Goal: Find specific page/section: Find specific page/section

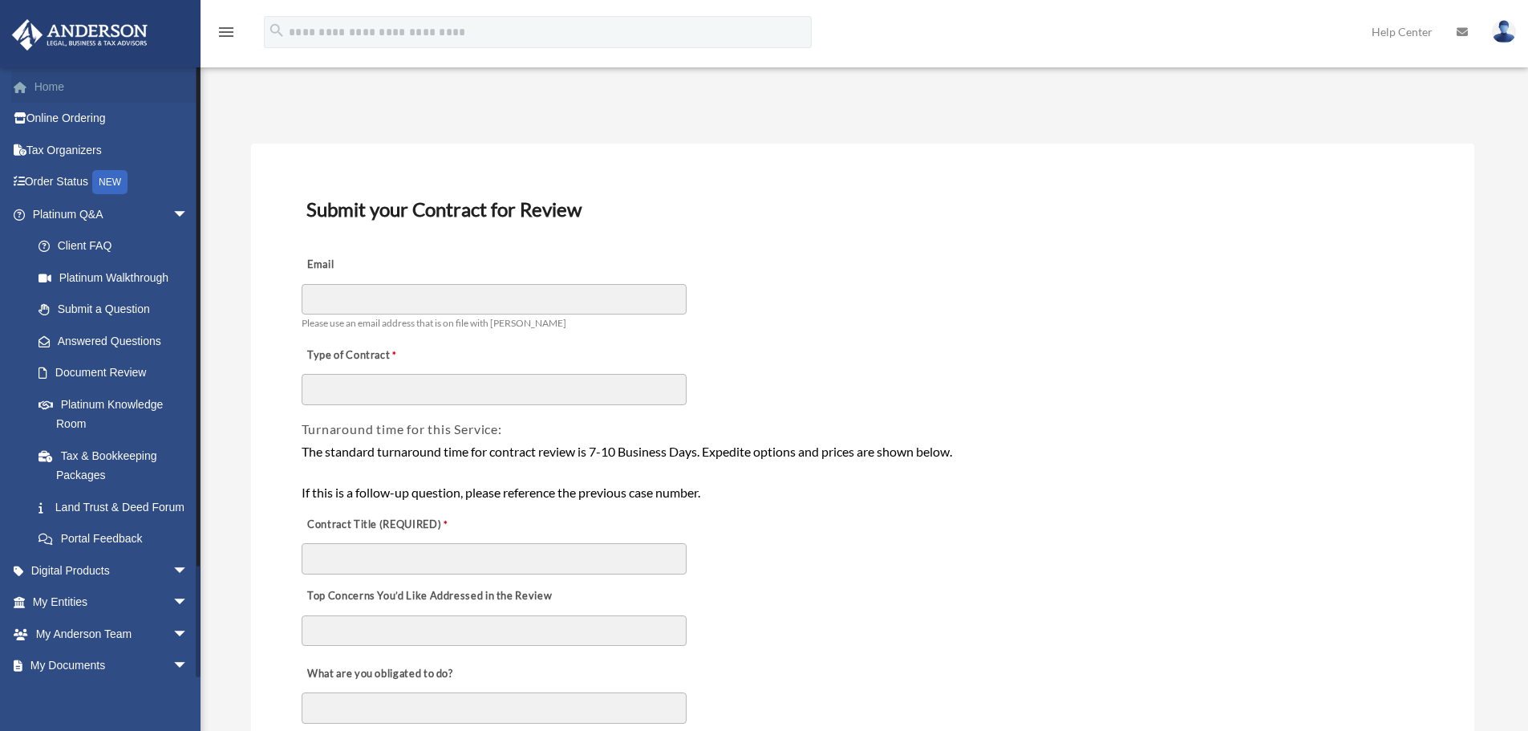
click at [113, 87] on link "Home" at bounding box center [111, 87] width 201 height 32
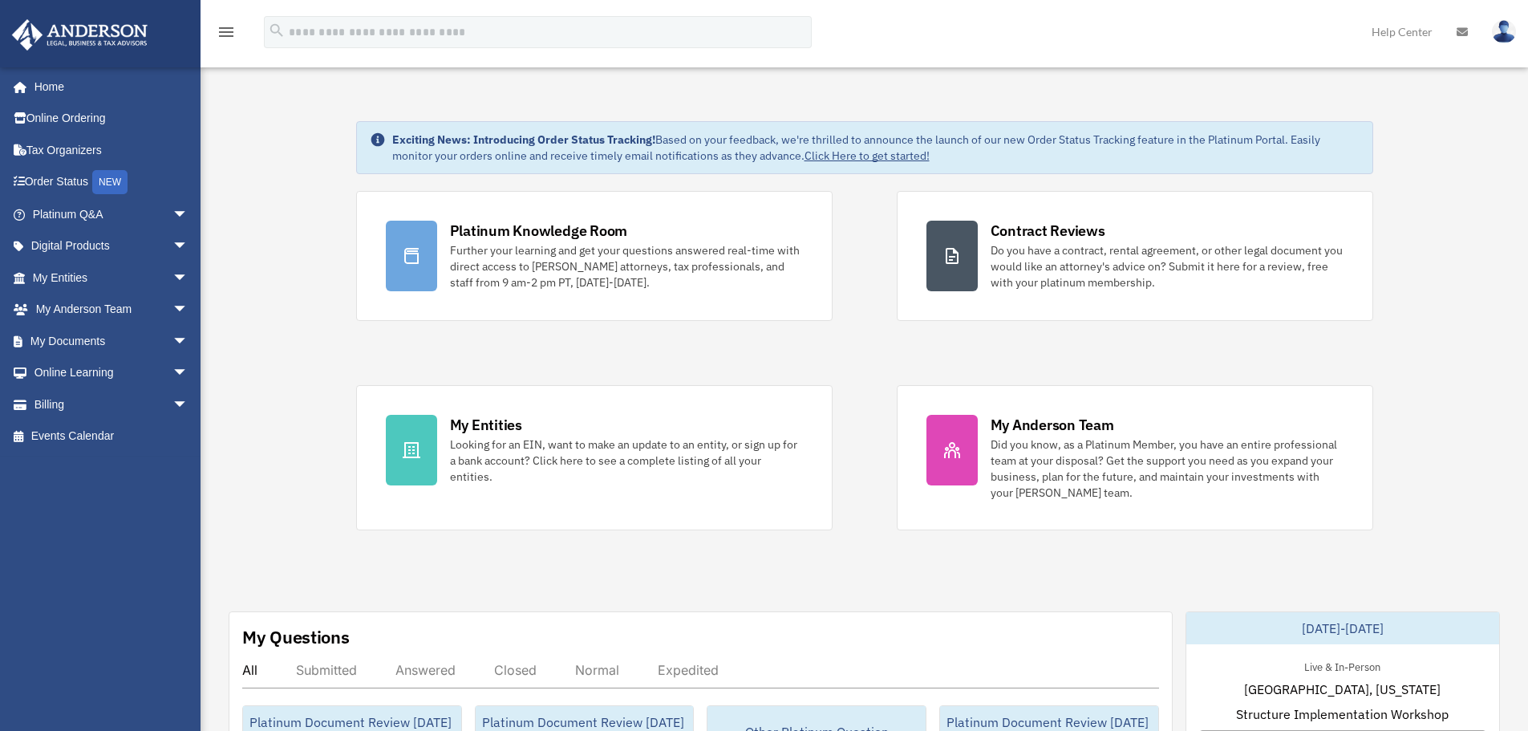
click at [702, 350] on div "Platinum Knowledge Room Further your learning and get your questions answered r…" at bounding box center [864, 360] width 1017 height 339
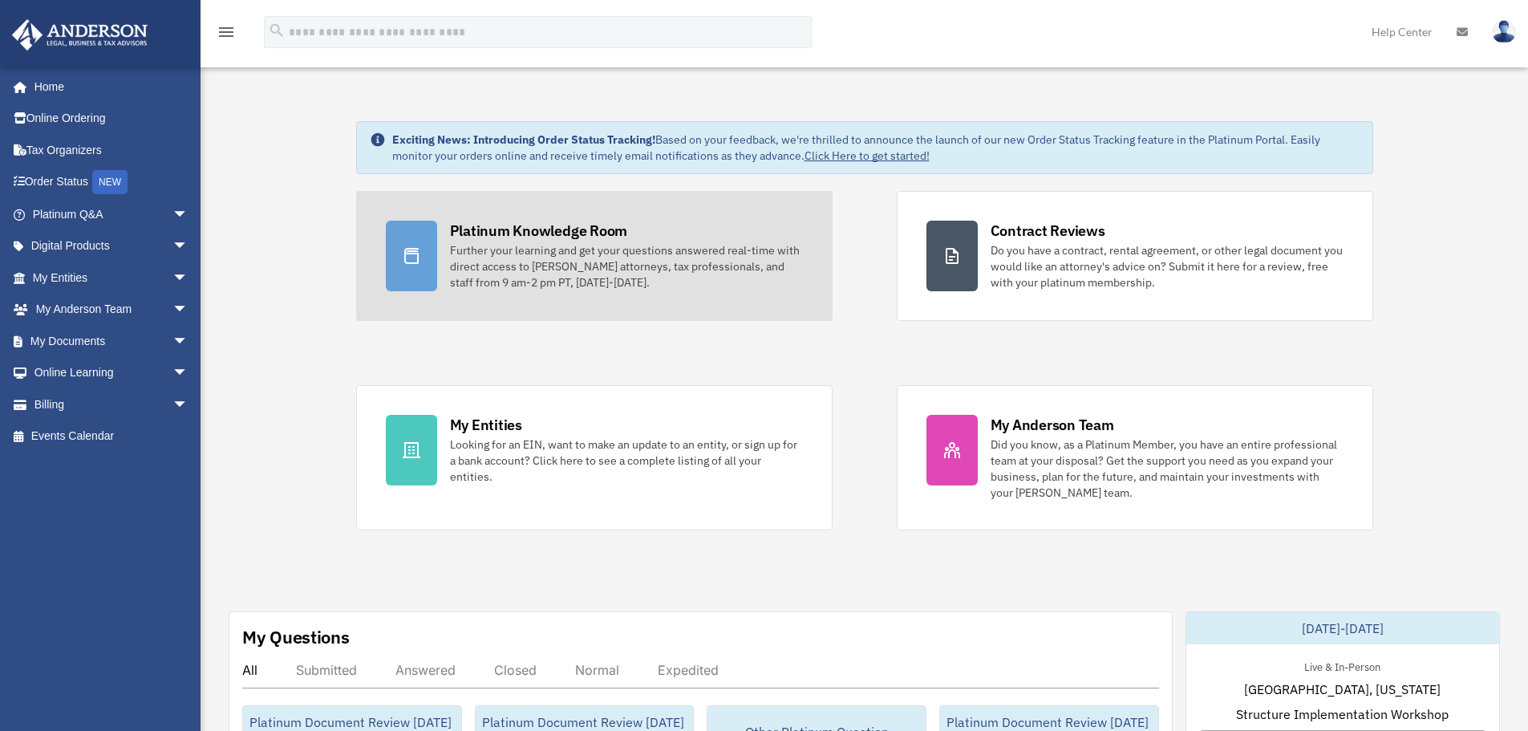
click at [640, 253] on div "Further your learning and get your questions answered real-time with direct acc…" at bounding box center [626, 266] width 353 height 48
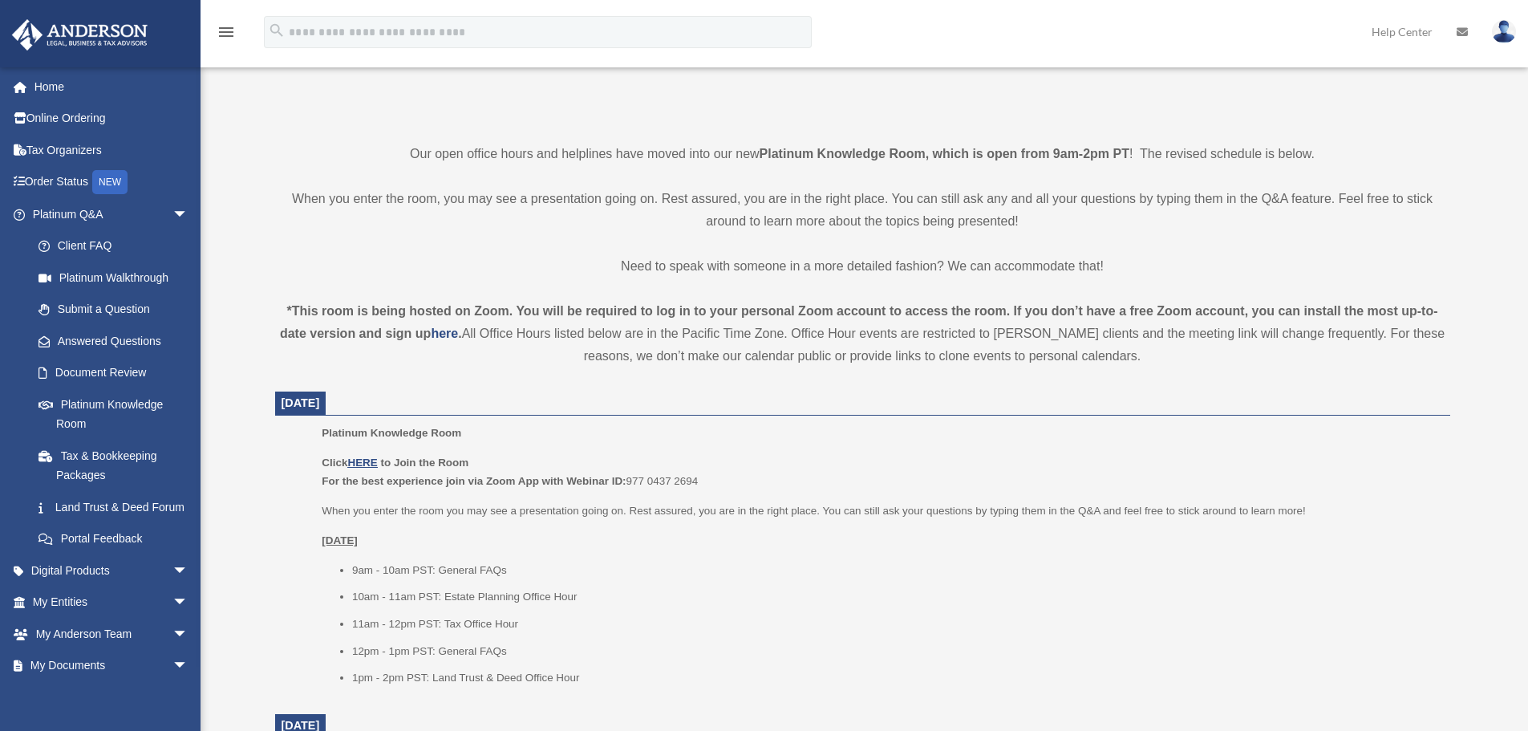
scroll to position [642, 0]
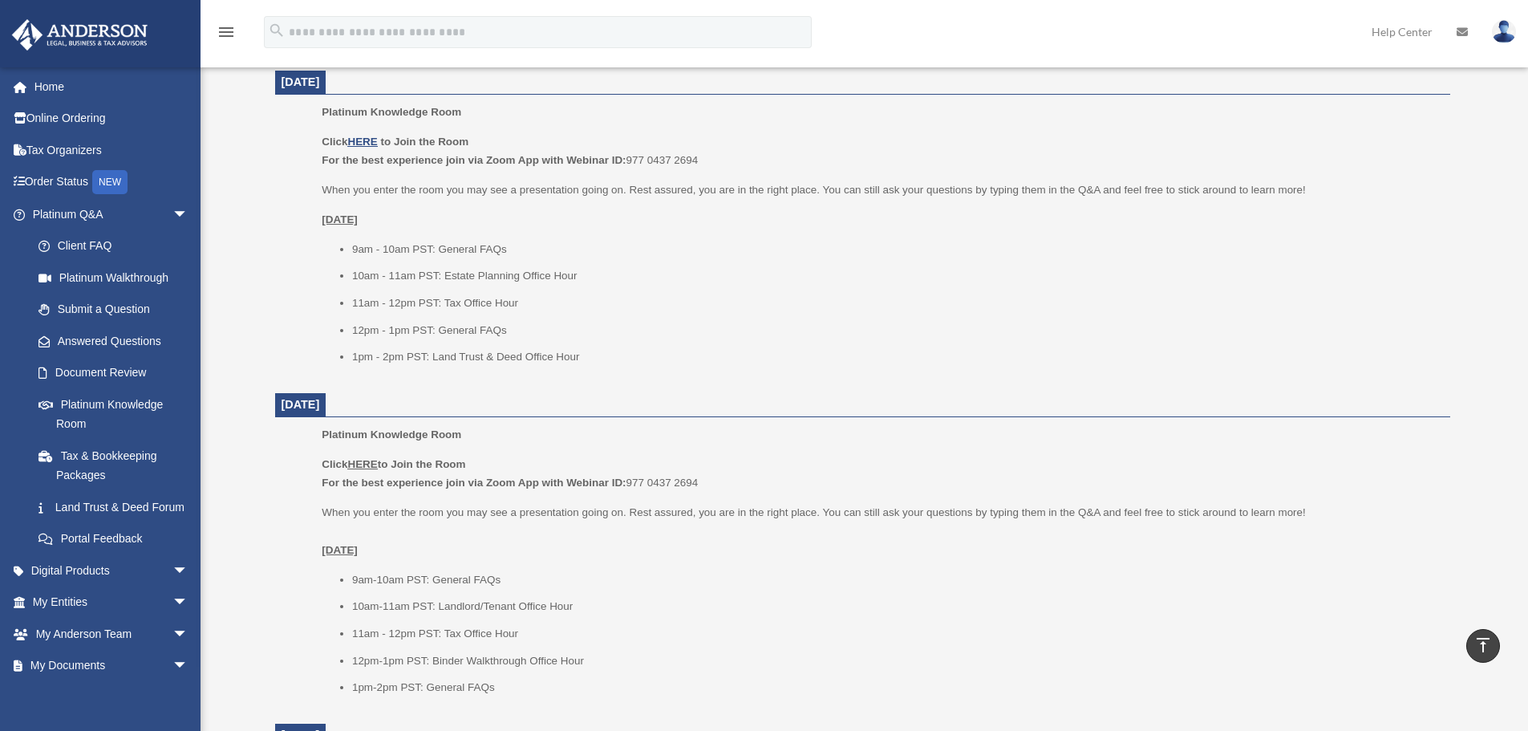
click at [706, 322] on li "12pm - 1pm PST: General FAQs" at bounding box center [895, 330] width 1087 height 19
click at [504, 318] on ul "9am - 10am PST: General FAQs 10am - 11am PST: Estate Planning Office Hour 11am …" at bounding box center [880, 303] width 1116 height 127
drag, startPoint x: 608, startPoint y: 277, endPoint x: 328, endPoint y: 255, distance: 280.7
click at [328, 255] on ul "9am - 10am PST: General FAQs 10am - 11am PST: Estate Planning Office Hour 11am …" at bounding box center [880, 303] width 1116 height 127
drag, startPoint x: 354, startPoint y: 302, endPoint x: 675, endPoint y: 302, distance: 321.6
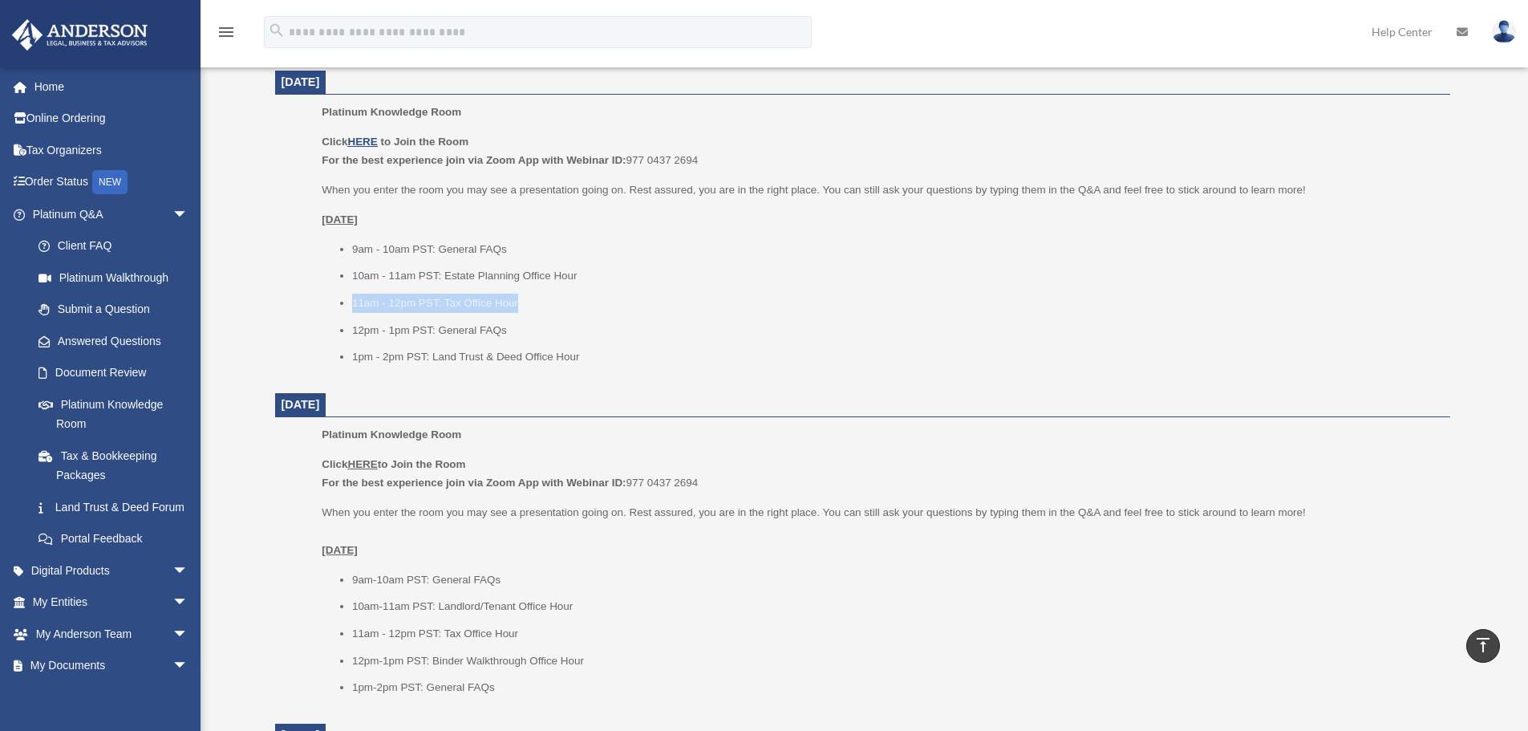
click at [675, 302] on li "11am - 12pm PST: Tax Office Hour" at bounding box center [895, 303] width 1087 height 19
click at [620, 237] on div "Click HERE to Join the Room For the best experience join via Zoom App with Webi…" at bounding box center [880, 249] width 1116 height 234
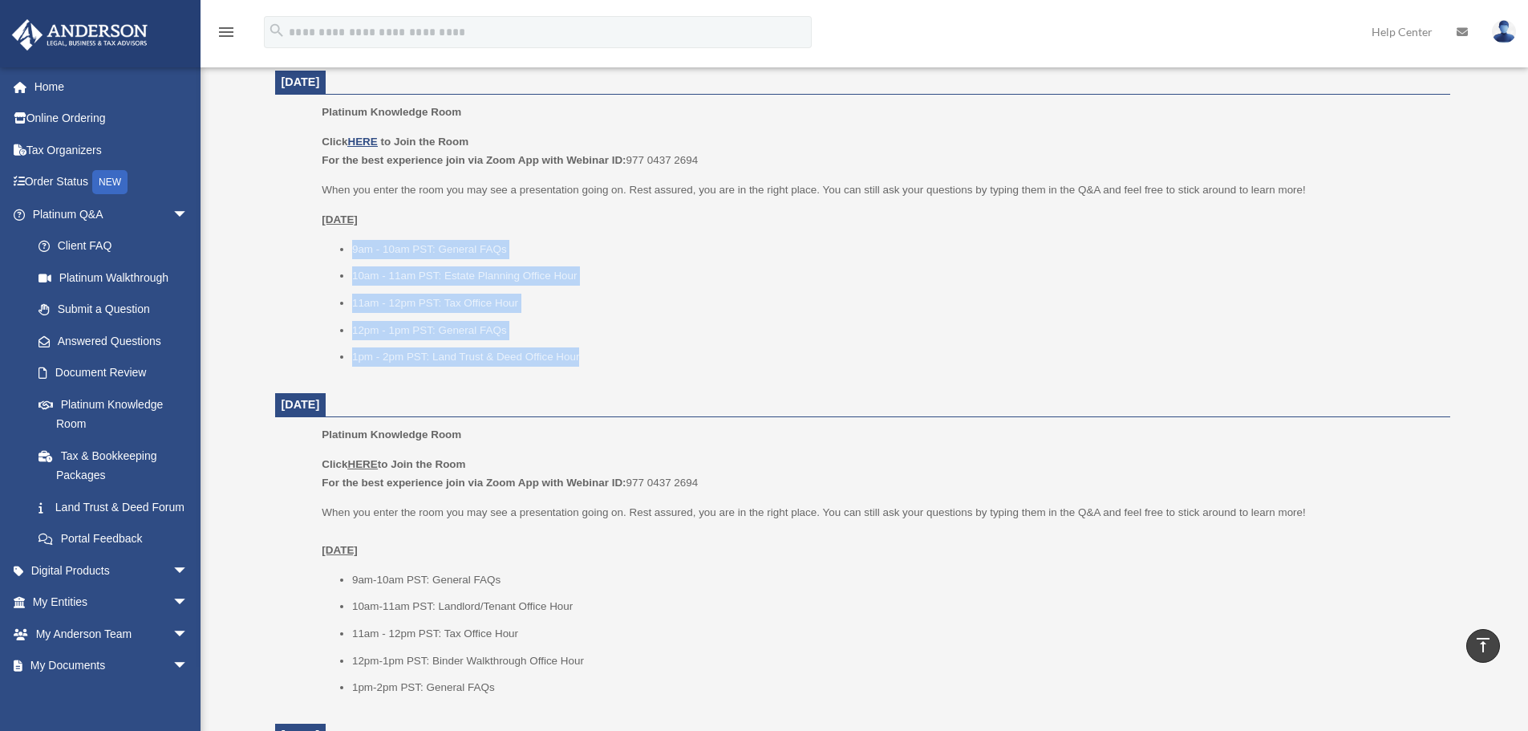
drag, startPoint x: 352, startPoint y: 250, endPoint x: 593, endPoint y: 371, distance: 269.0
click at [593, 371] on div "Platinum Knowledge Room Click HERE to Join the Room For the best experience joi…" at bounding box center [880, 240] width 1116 height 274
click at [703, 344] on ul "9am - 10am PST: General FAQs 10am - 11am PST: Estate Planning Office Hour 11am …" at bounding box center [880, 303] width 1116 height 127
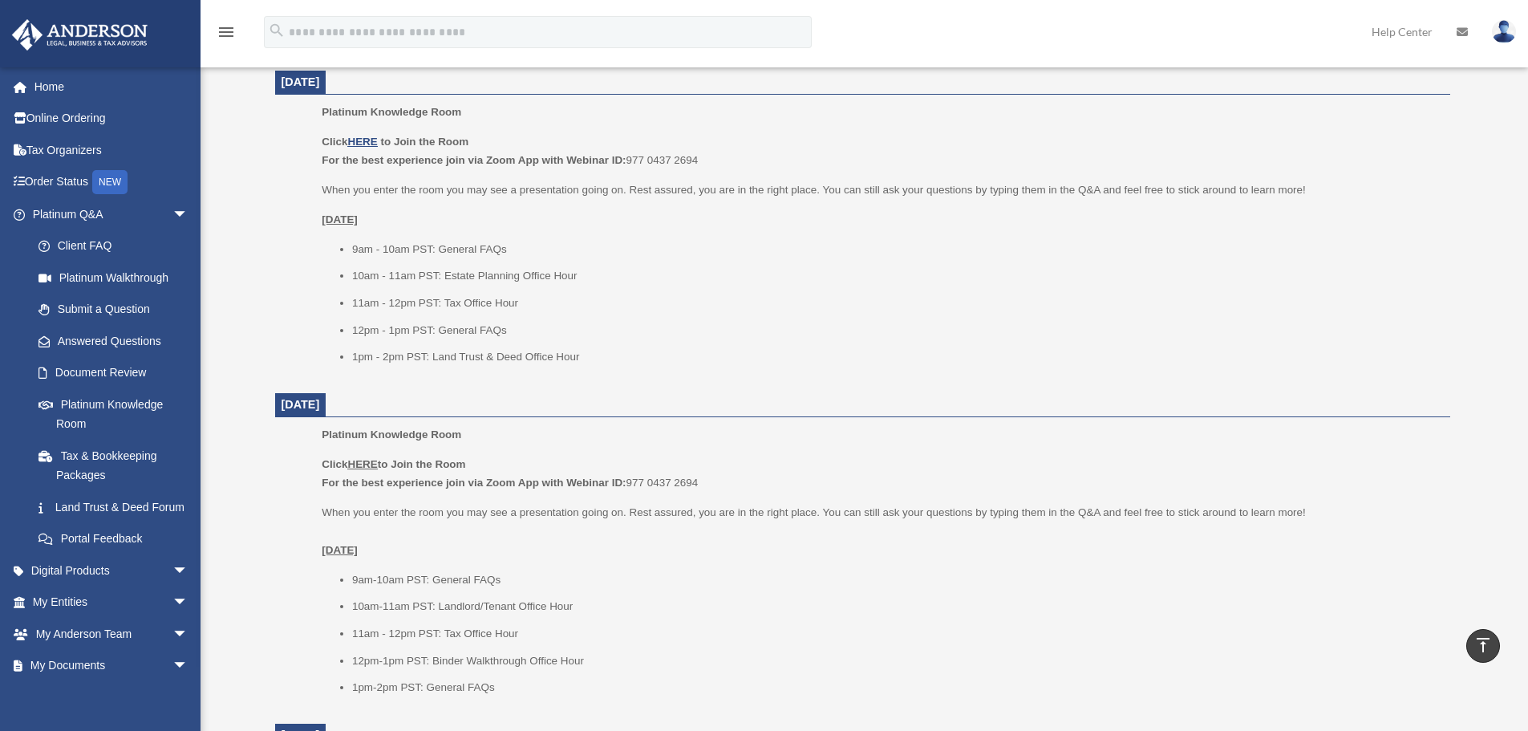
click at [632, 353] on li "1pm - 2pm PST: Land Trust & Deed Office Hour" at bounding box center [895, 356] width 1087 height 19
drag, startPoint x: 352, startPoint y: 249, endPoint x: 595, endPoint y: 247, distance: 243.0
click at [595, 247] on li "9am - 10am PST: General FAQs" at bounding box center [895, 249] width 1087 height 19
drag, startPoint x: 594, startPoint y: 275, endPoint x: 226, endPoint y: 261, distance: 368.4
click at [226, 261] on div "Platinum Knowledge Room bob.apples@andersonadvisors.com Sign Out bob.apples@and…" at bounding box center [764, 588] width 1528 height 2339
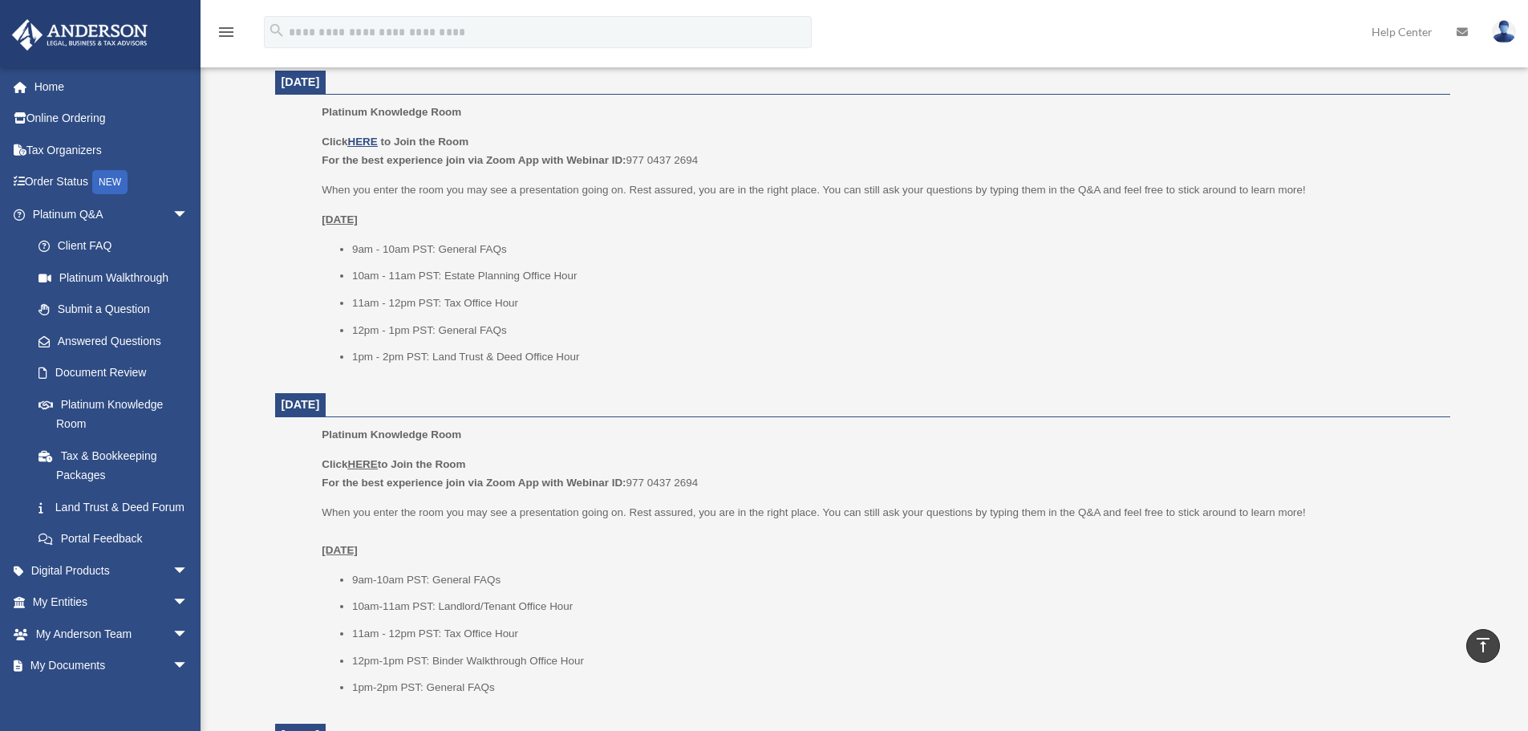
click at [837, 258] on li "9am - 10am PST: General FAQs" at bounding box center [895, 249] width 1087 height 19
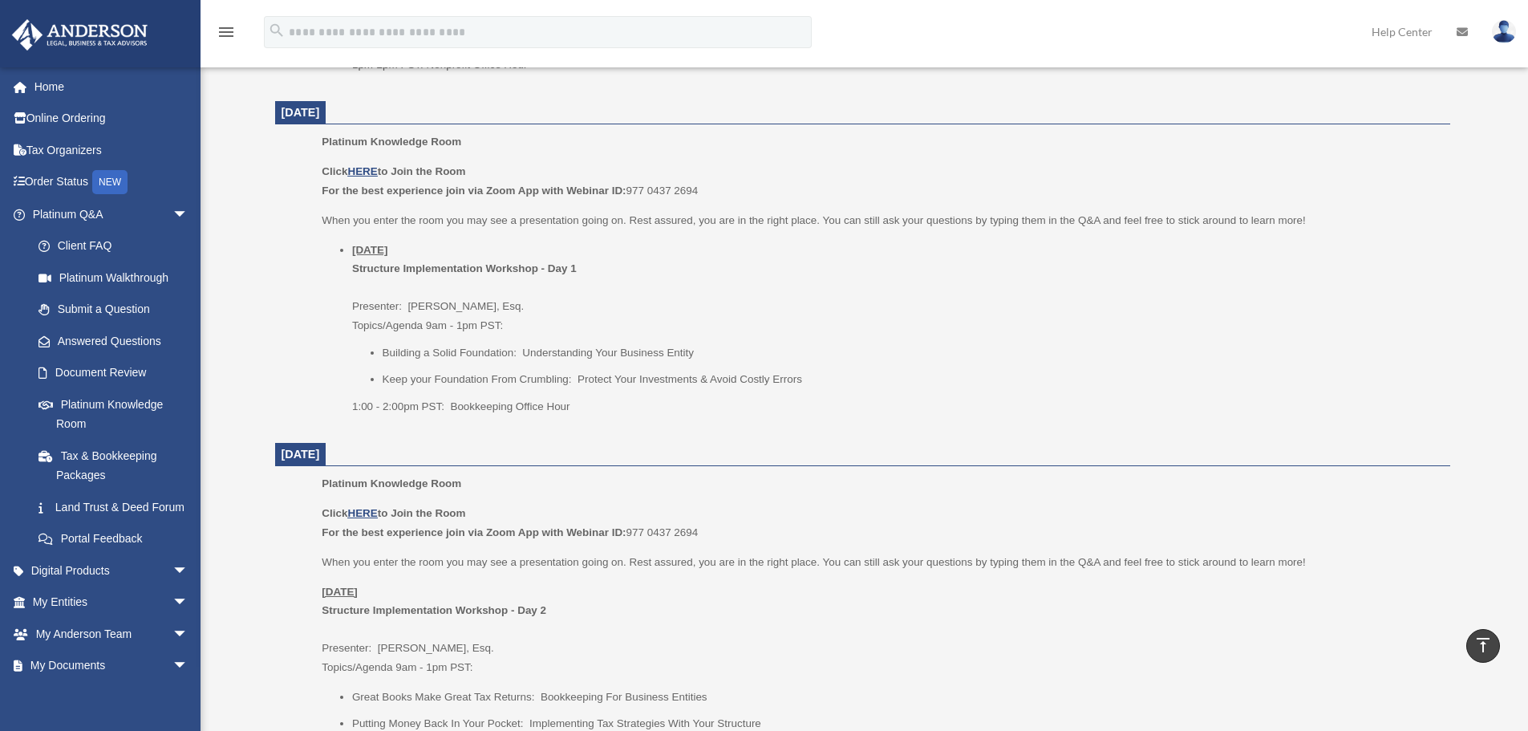
scroll to position [1604, 0]
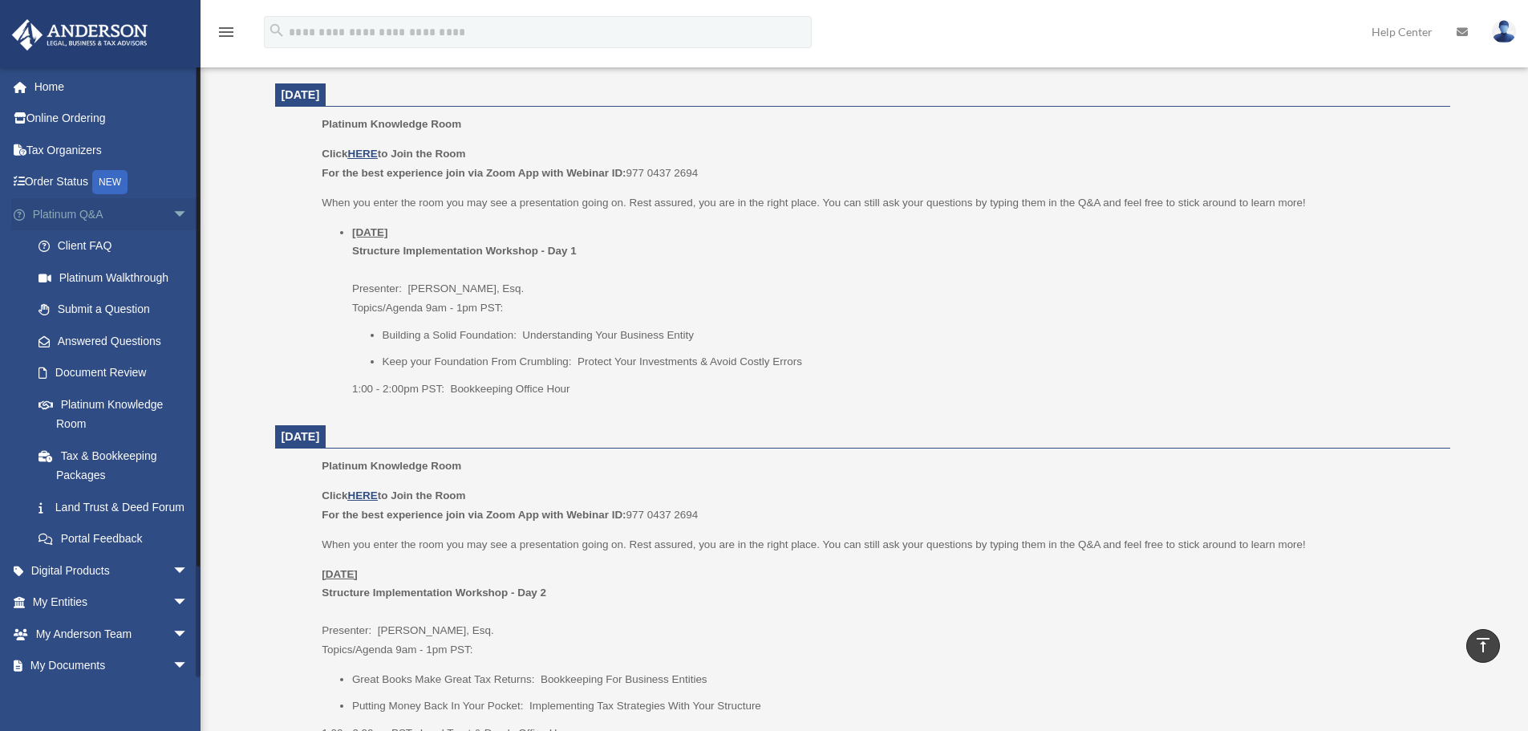
click at [128, 215] on link "Platinum Q&A arrow_drop_down" at bounding box center [111, 214] width 201 height 32
click at [114, 302] on link "Submit a Question" at bounding box center [117, 310] width 190 height 32
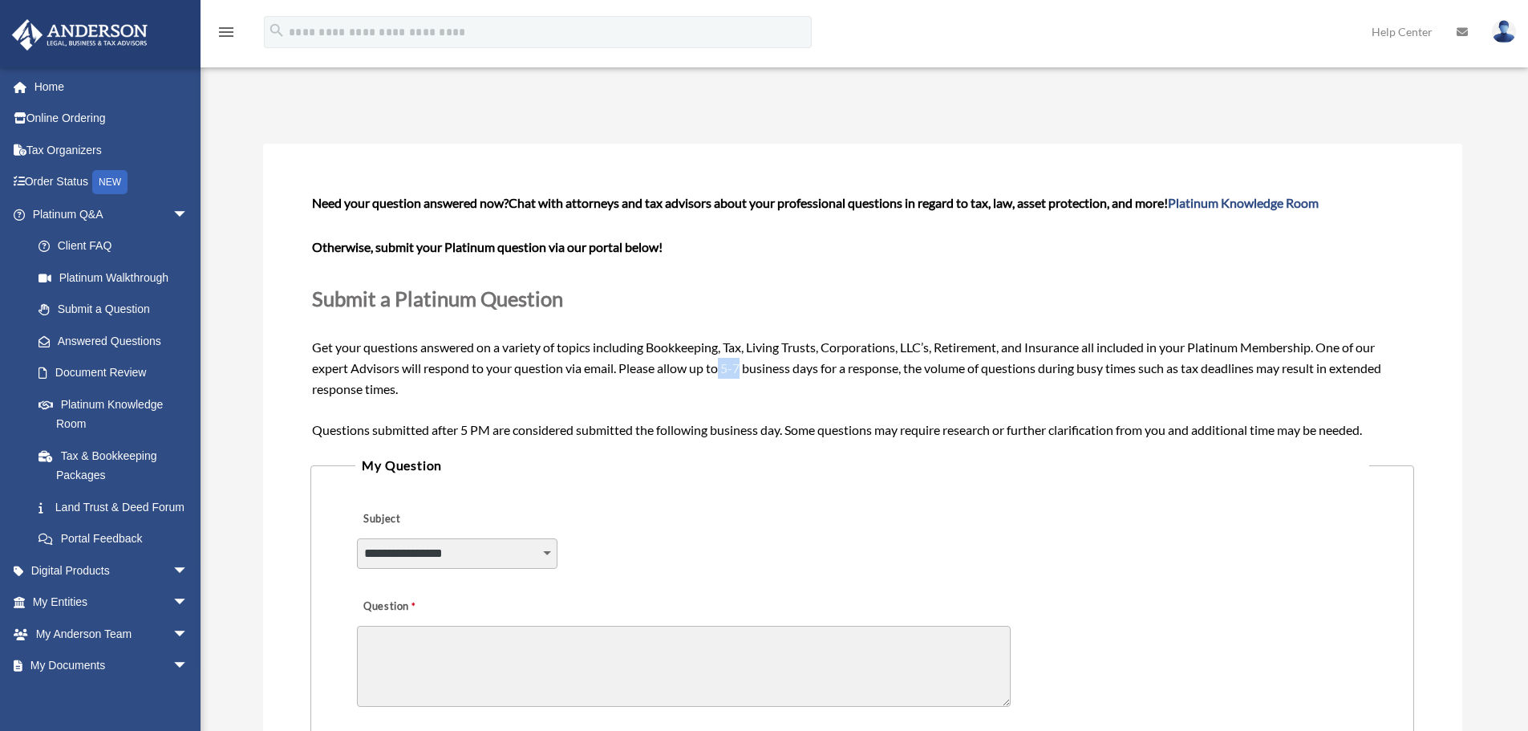
drag, startPoint x: 723, startPoint y: 367, endPoint x: 743, endPoint y: 366, distance: 20.1
click at [743, 366] on span "Need your question answered now? Chat with attorneys and tax advisors about you…" at bounding box center [862, 315] width 1100 height 241
click at [750, 370] on span "Need your question answered now? Chat with attorneys and tax advisors about you…" at bounding box center [862, 315] width 1100 height 241
drag, startPoint x: 726, startPoint y: 370, endPoint x: 745, endPoint y: 367, distance: 19.4
click at [745, 367] on span "Need your question answered now? Chat with attorneys and tax advisors about you…" at bounding box center [862, 315] width 1100 height 241
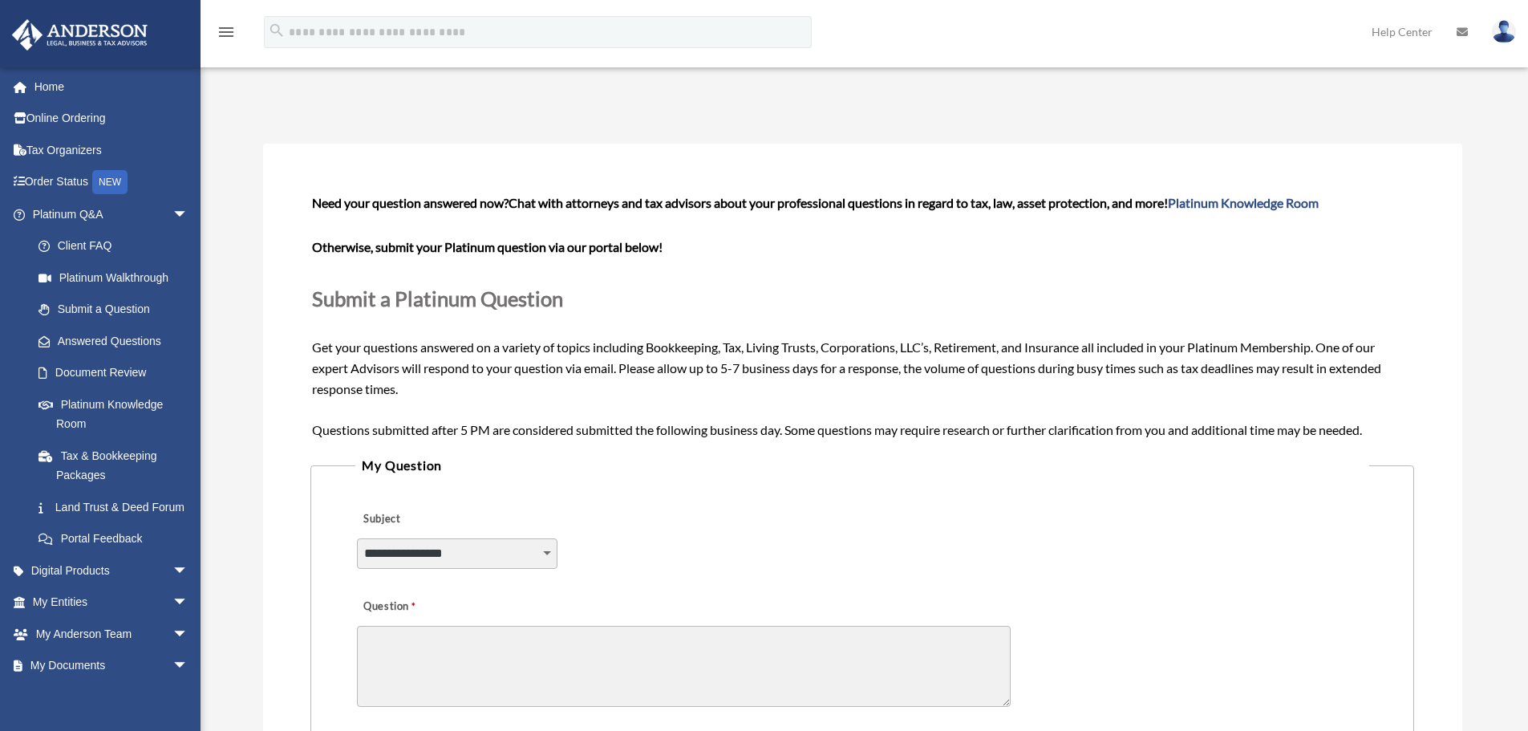
click at [814, 393] on div "Need your question answered now? Chat with attorneys and tax advisors about you…" at bounding box center [862, 315] width 1100 height 247
drag, startPoint x: 314, startPoint y: 295, endPoint x: 656, endPoint y: 319, distance: 342.5
click at [656, 319] on div "Need your question answered now? Chat with attorneys and tax advisors about you…" at bounding box center [862, 315] width 1100 height 247
click at [73, 84] on link "Home" at bounding box center [111, 87] width 201 height 32
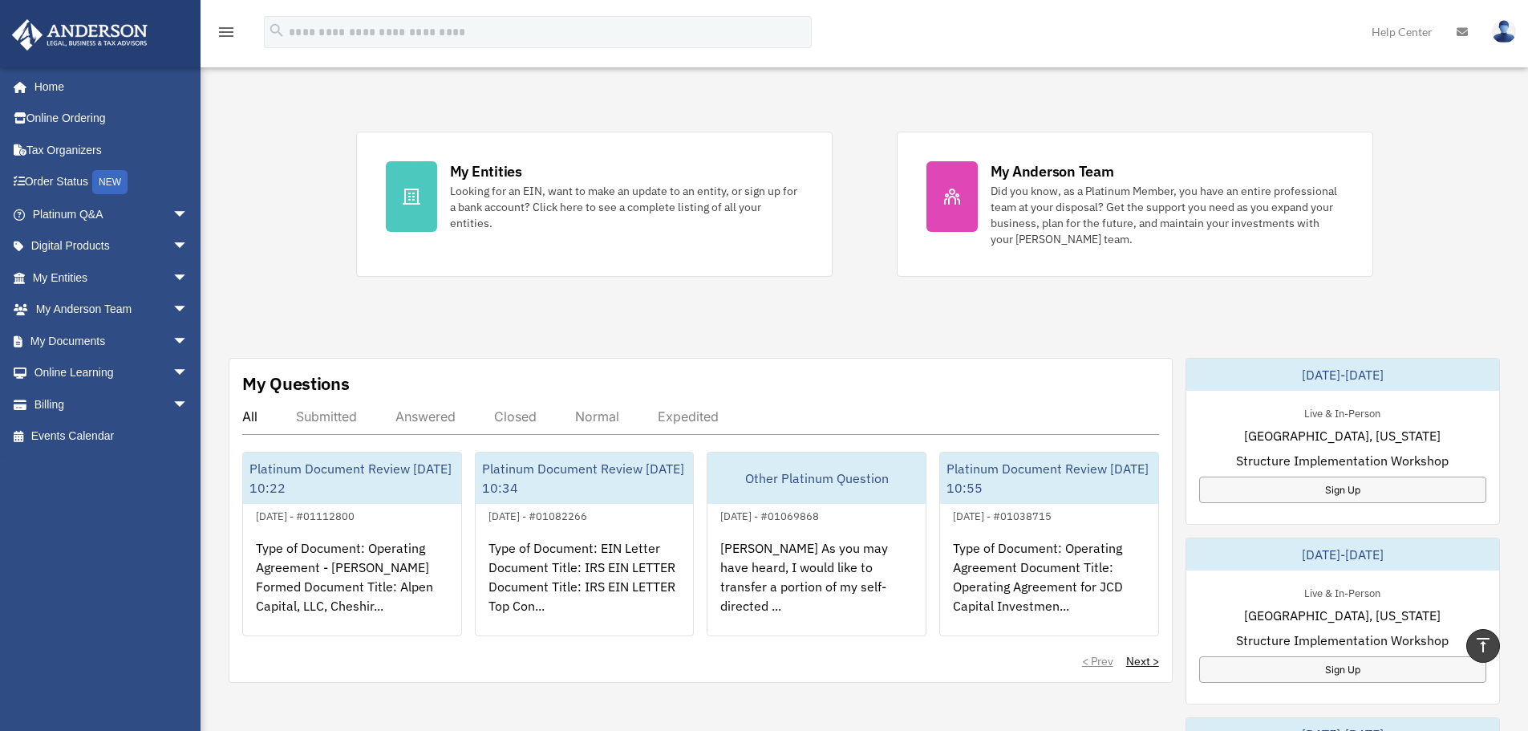
scroll to position [241, 0]
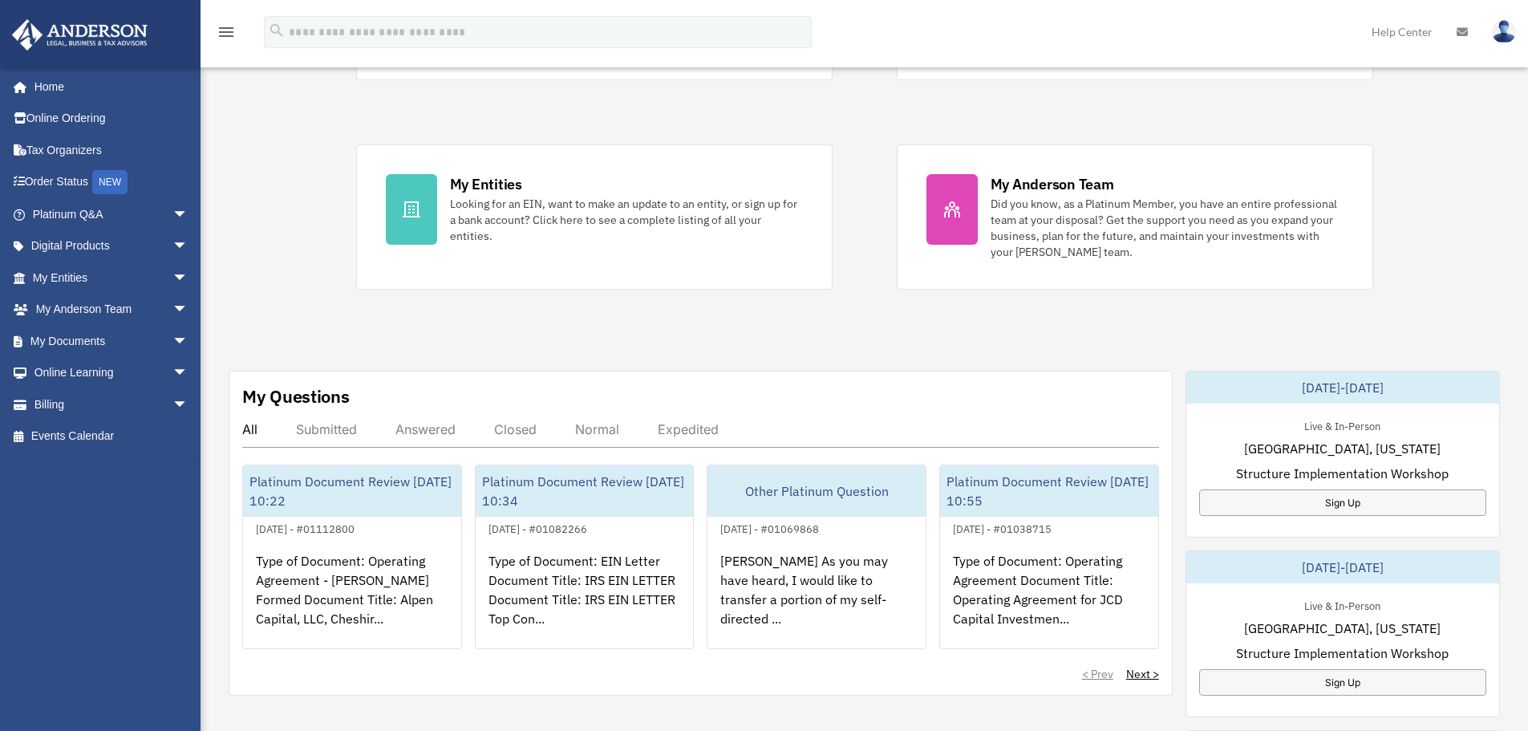
click at [877, 334] on div "Exciting News: Introducing Order Status Tracking! Based on your feedback, we're…" at bounding box center [863, 568] width 1351 height 1456
click at [172, 210] on span "arrow_drop_down" at bounding box center [188, 214] width 32 height 33
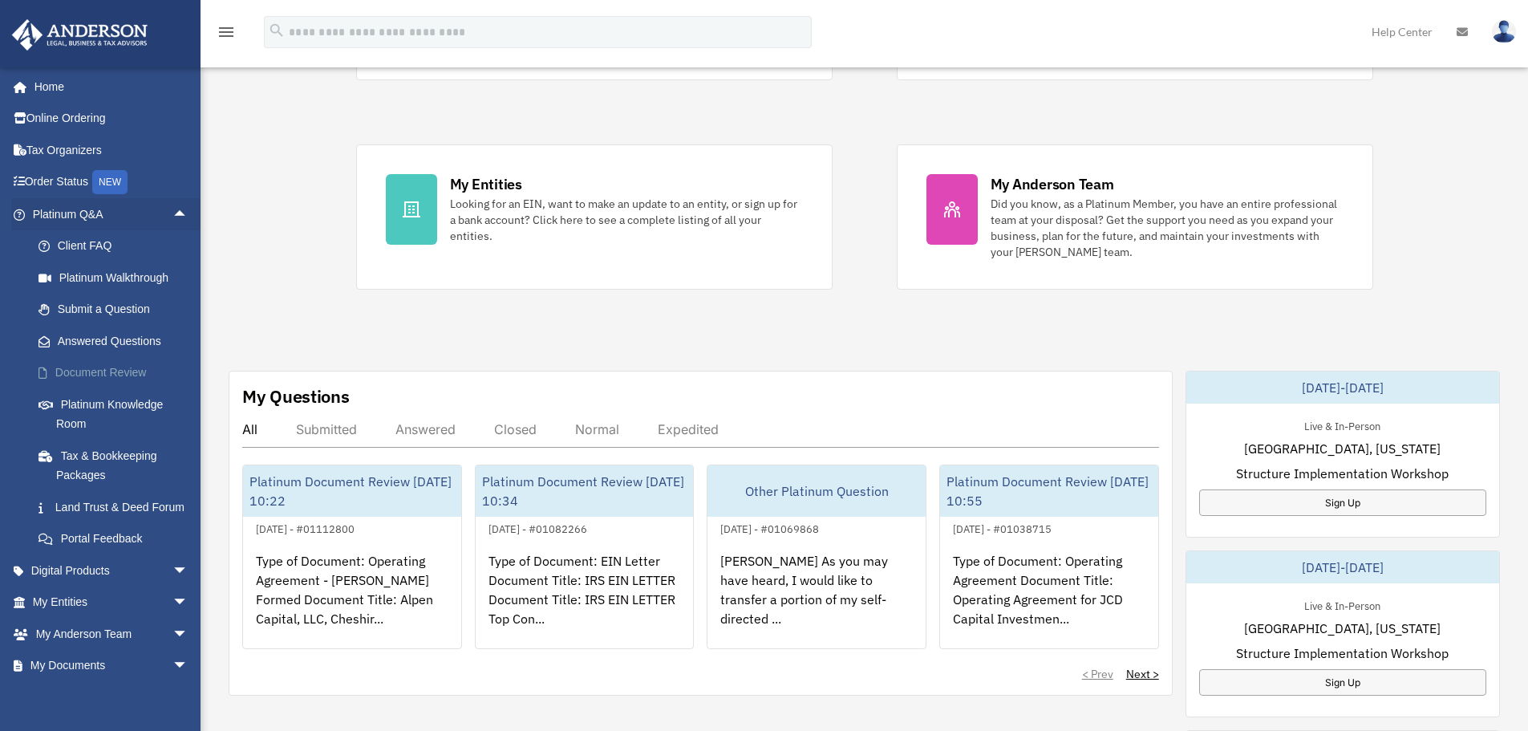
click at [125, 375] on link "Document Review" at bounding box center [117, 373] width 190 height 32
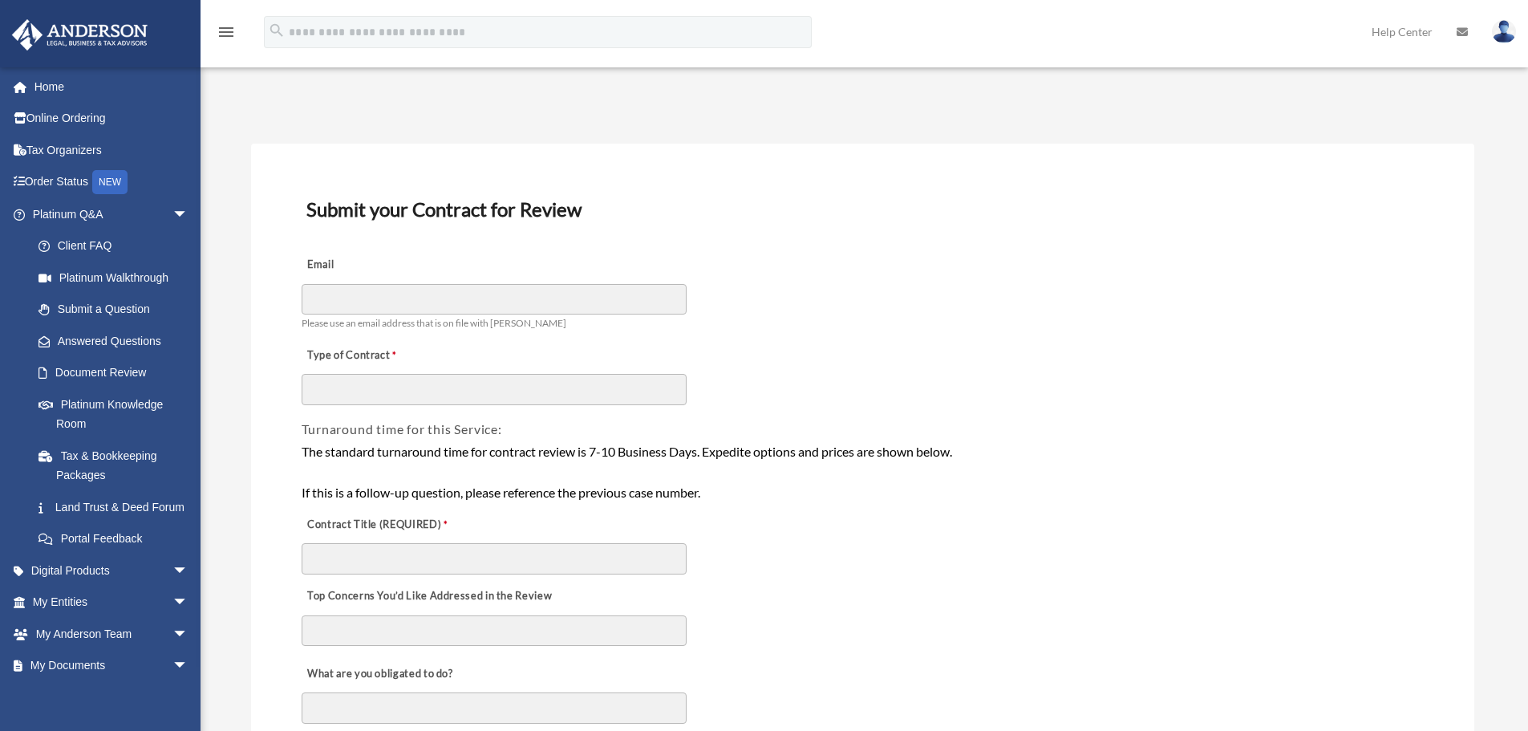
click at [76, 84] on link "Home" at bounding box center [111, 87] width 201 height 32
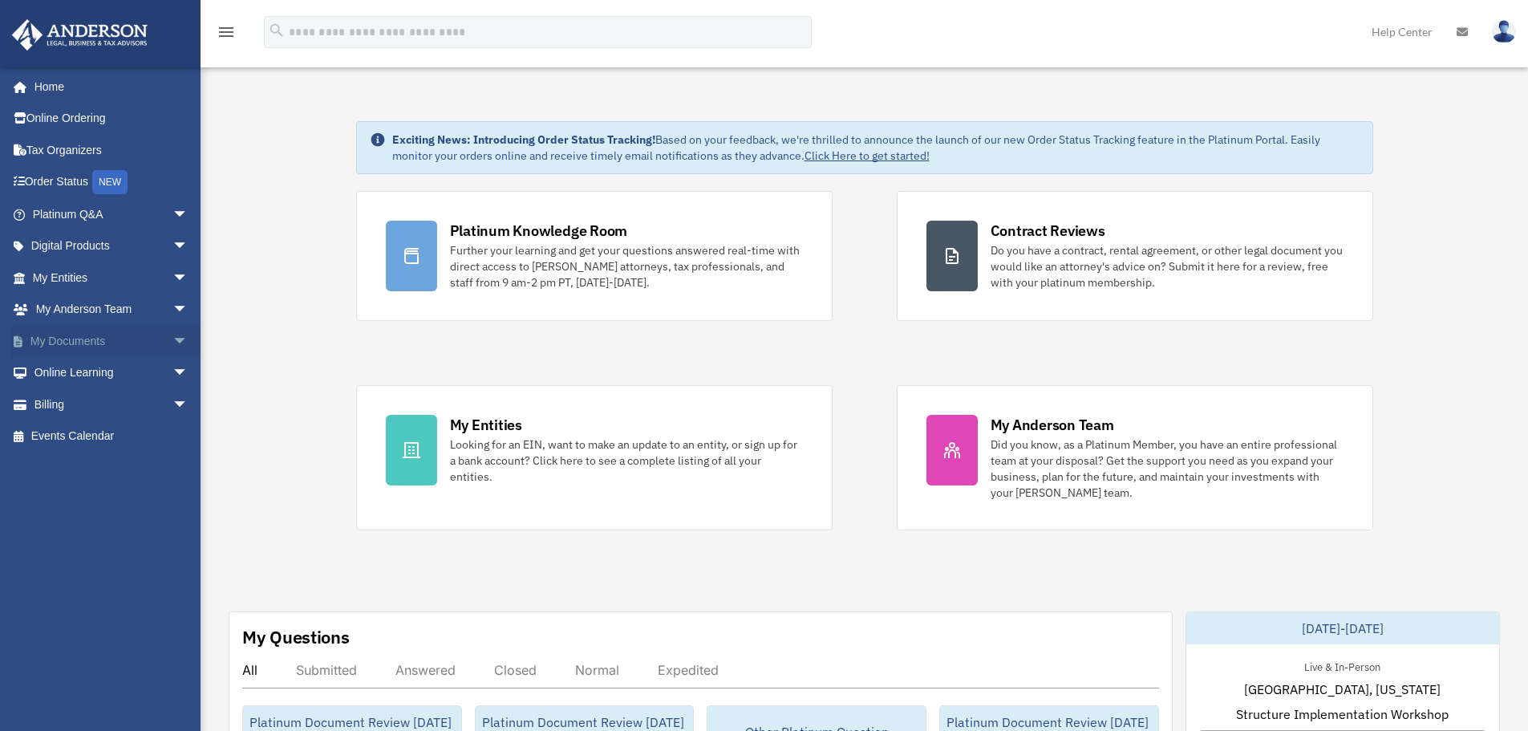
click at [172, 338] on span "arrow_drop_down" at bounding box center [188, 341] width 32 height 33
click at [74, 369] on link "Box" at bounding box center [117, 373] width 190 height 32
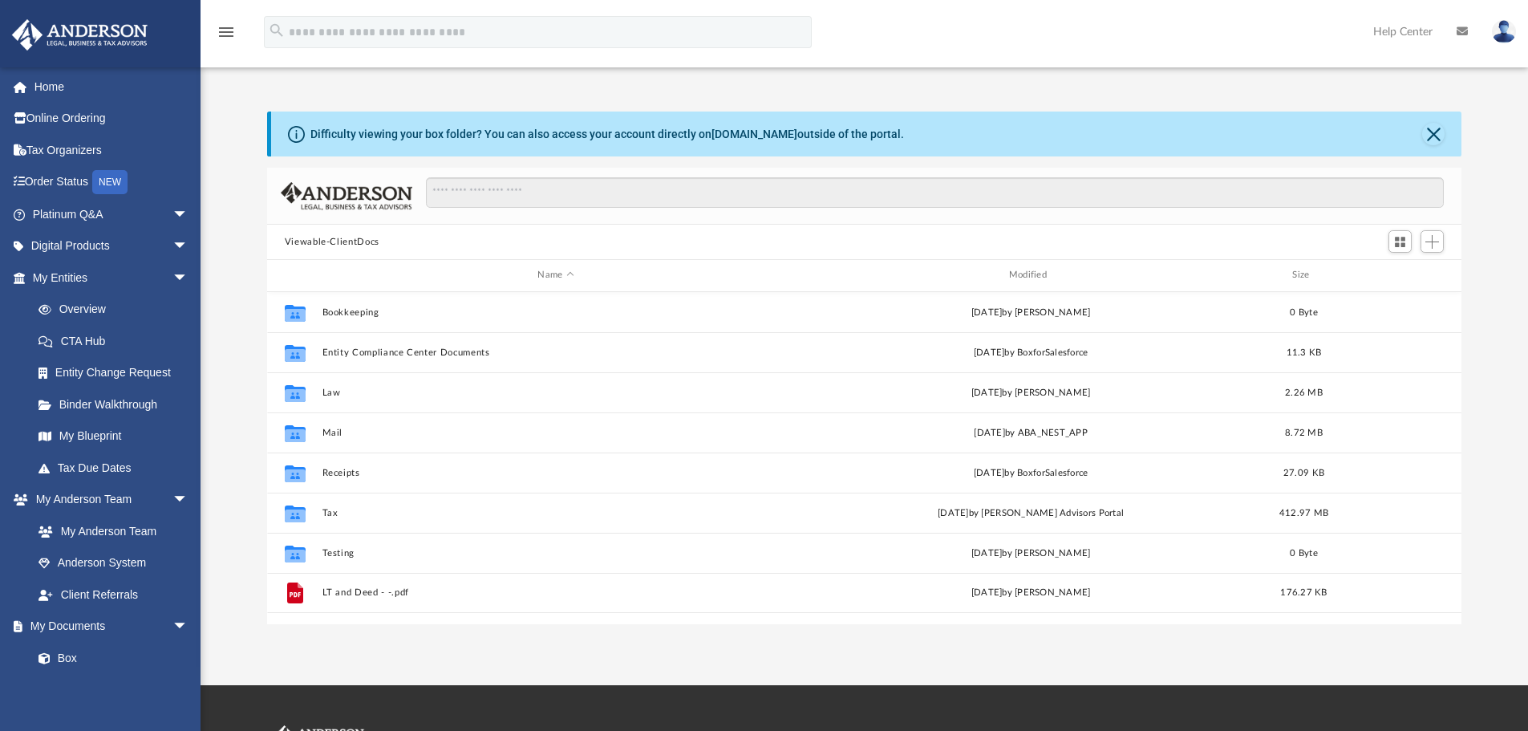
scroll to position [353, 1182]
click at [1000, 97] on div "Difficulty viewing your box folder? You can also access your account directly o…" at bounding box center [863, 351] width 1327 height 546
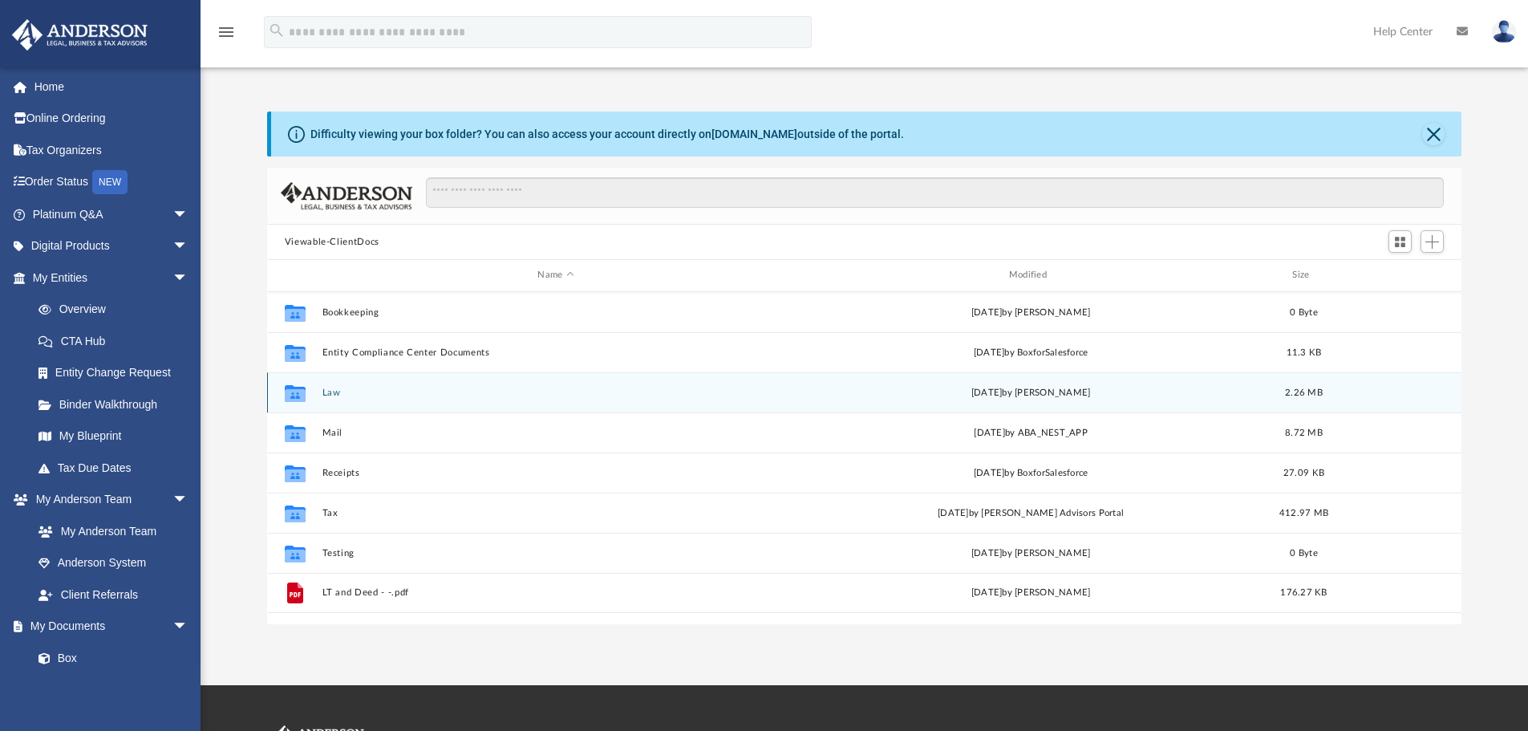
click at [832, 395] on div "[DATE] by [PERSON_NAME]" at bounding box center [1030, 392] width 468 height 14
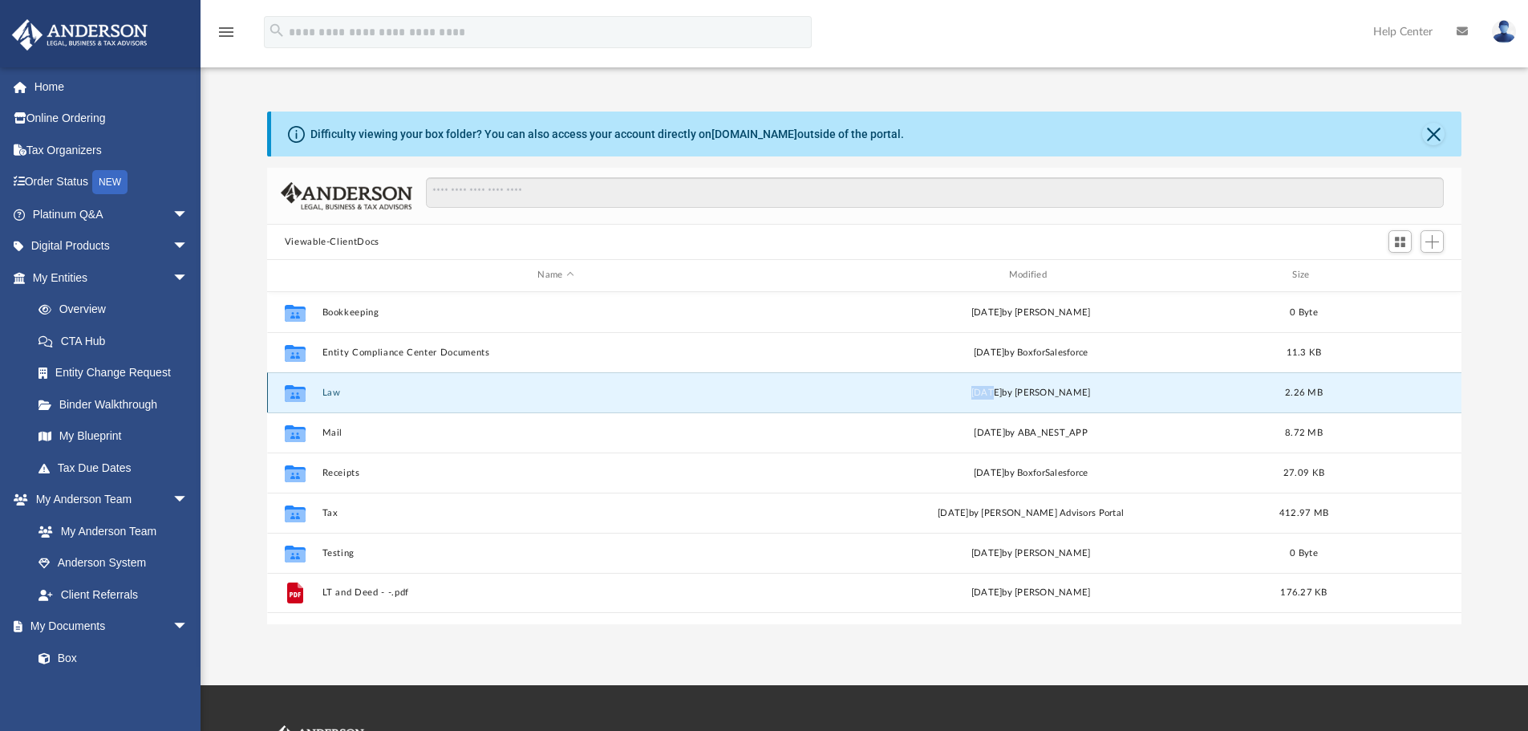
click at [832, 395] on div "[DATE] by [PERSON_NAME]" at bounding box center [1030, 392] width 468 height 14
click at [763, 390] on button "Law" at bounding box center [556, 392] width 468 height 10
